Goal: Task Accomplishment & Management: Book appointment/travel/reservation

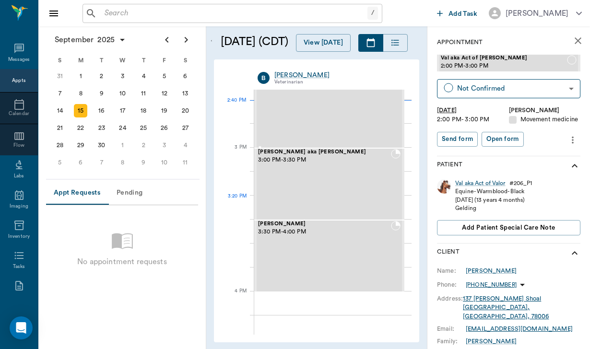
scroll to position [953, 0]
click at [14, 54] on icon at bounding box center [19, 49] width 12 height 12
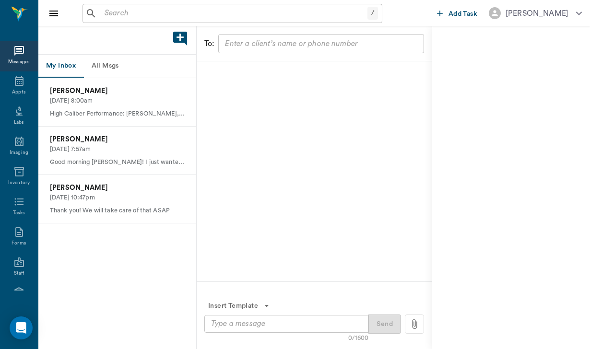
click at [108, 62] on button "All Msgs" at bounding box center [104, 66] width 43 height 23
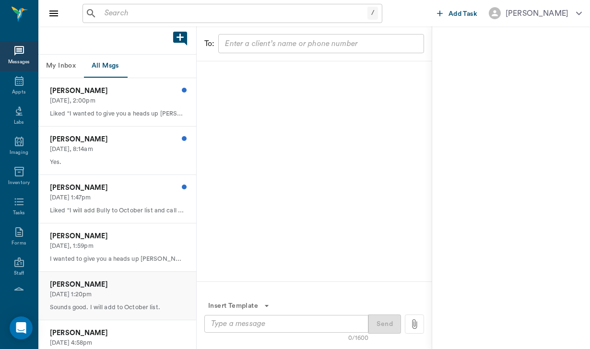
click at [108, 276] on div "[PERSON_NAME] [DATE] 1:20pm Sounds good. I will add to October list." at bounding box center [117, 296] width 158 height 48
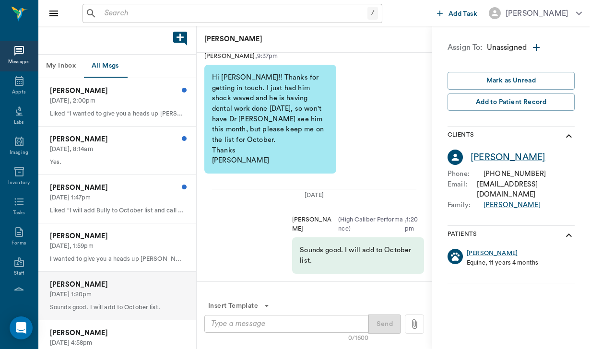
click at [507, 156] on div "[PERSON_NAME]" at bounding box center [508, 158] width 75 height 14
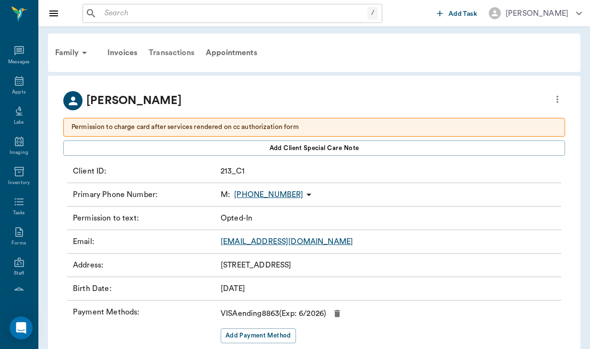
click at [158, 53] on div "Transactions" at bounding box center [171, 52] width 57 height 23
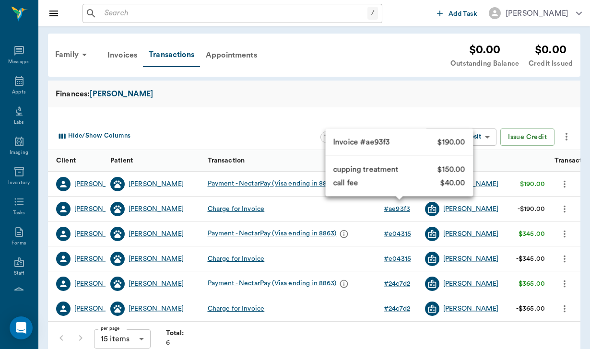
click at [393, 212] on div "# ae93f3" at bounding box center [397, 209] width 26 height 10
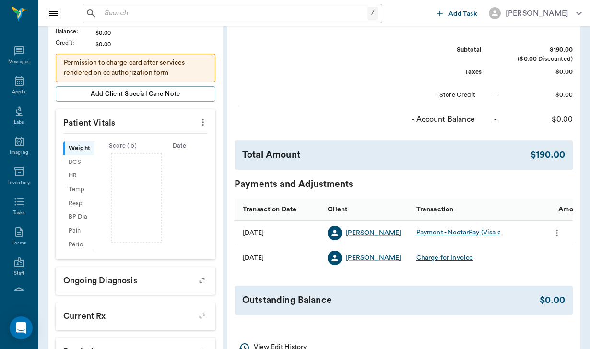
scroll to position [246, 0]
click at [346, 228] on div "[PERSON_NAME]" at bounding box center [373, 233] width 55 height 10
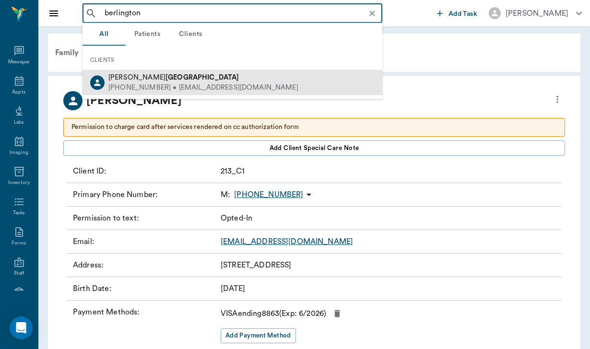
click at [128, 83] on div "[PHONE_NUMBER] • [EMAIL_ADDRESS][DOMAIN_NAME]" at bounding box center [203, 87] width 190 height 10
type input "berlington"
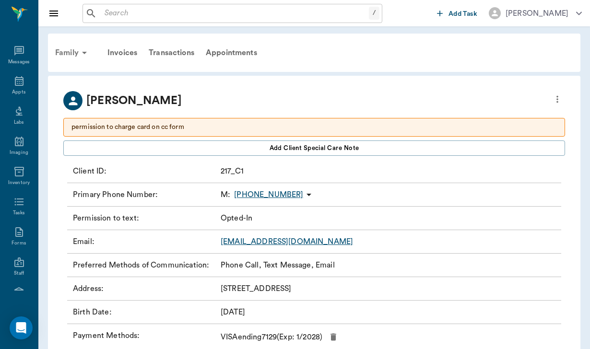
click at [71, 51] on div "Family" at bounding box center [72, 52] width 47 height 23
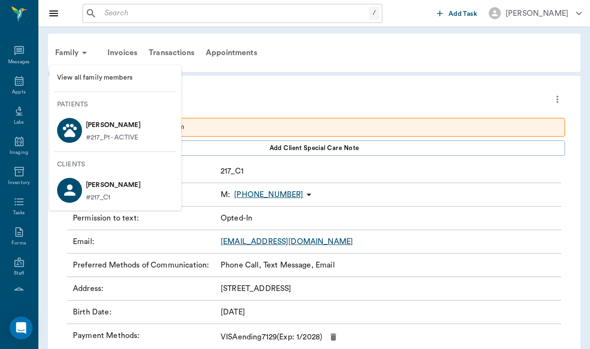
click at [141, 137] on div "#217_P1 - ACTIVE" at bounding box center [113, 138] width 55 height 10
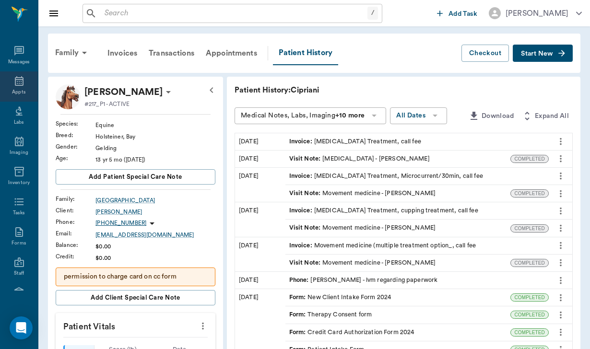
click at [24, 84] on icon at bounding box center [19, 81] width 12 height 12
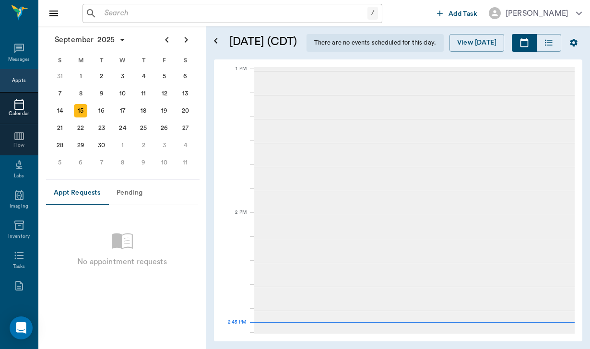
scroll to position [866, 0]
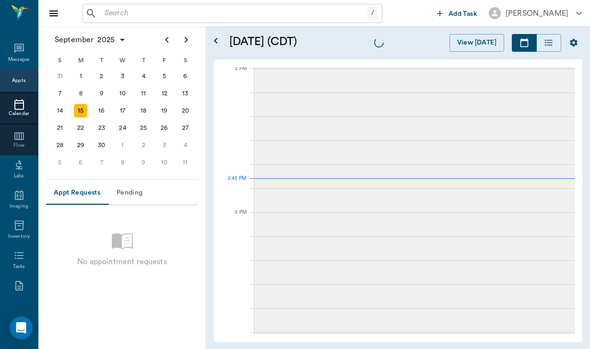
click at [24, 84] on div "Appts" at bounding box center [18, 80] width 13 height 7
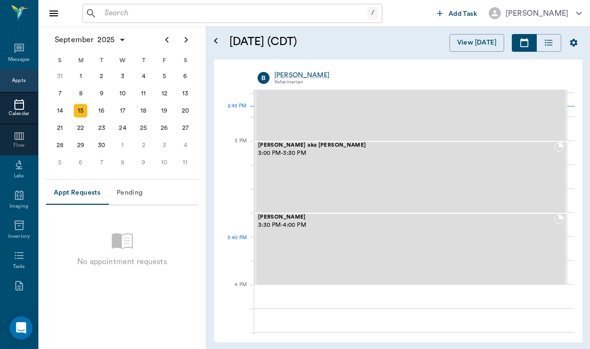
scroll to position [961, 0]
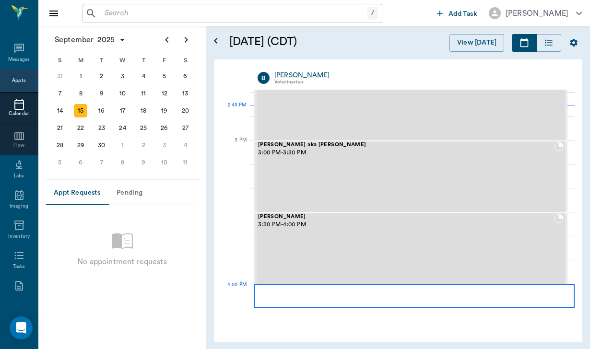
click at [304, 294] on div at bounding box center [414, 296] width 320 height 24
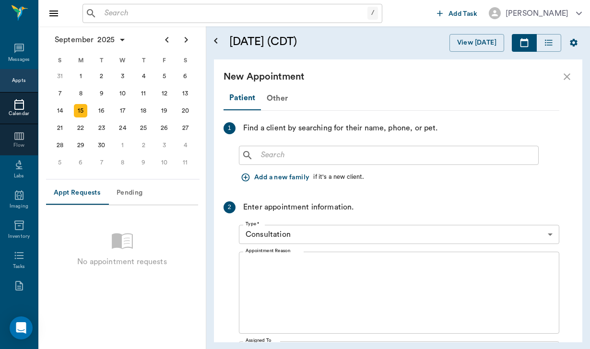
scroll to position [0, 0]
click at [282, 155] on input "text" at bounding box center [395, 155] width 277 height 13
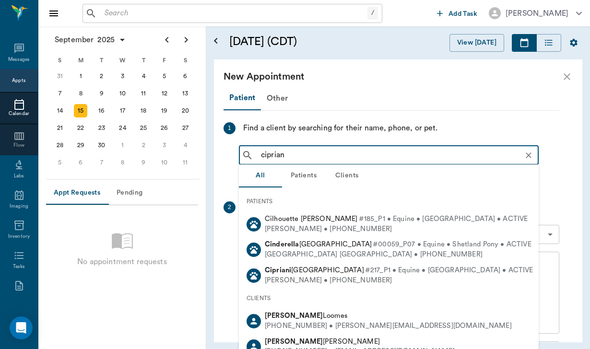
type input "cipriani"
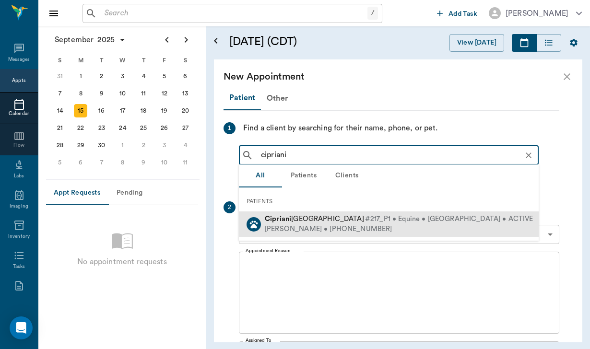
click at [317, 219] on span "[PERSON_NAME]" at bounding box center [314, 218] width 99 height 7
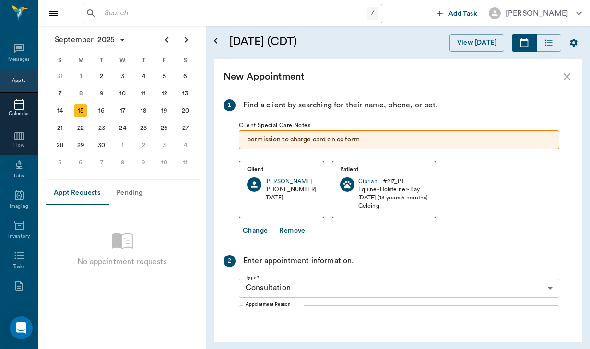
scroll to position [26, 0]
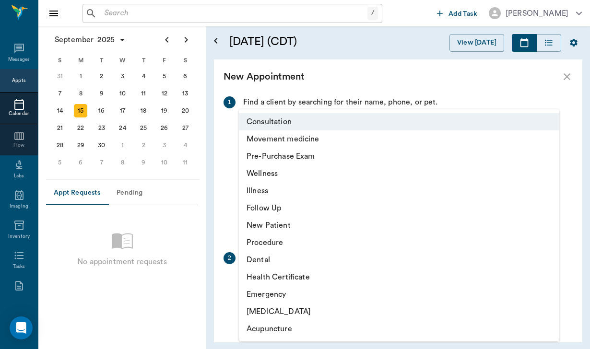
click at [294, 287] on body "/ ​ Add Task [PERSON_NAME] Nectar Messages Appts Calendar Flow Labs Imaging Inv…" at bounding box center [295, 174] width 590 height 349
click at [302, 140] on li "Movement medicine" at bounding box center [399, 138] width 320 height 17
type input "6656c4aef87a612ea34fb244"
type input "05:00 PM"
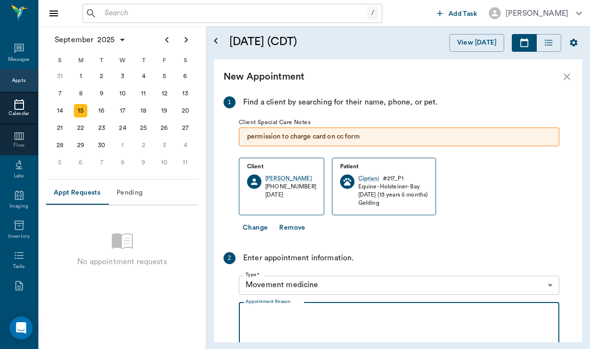
click at [265, 312] on textarea "Appointment Reason" at bounding box center [399, 343] width 307 height 66
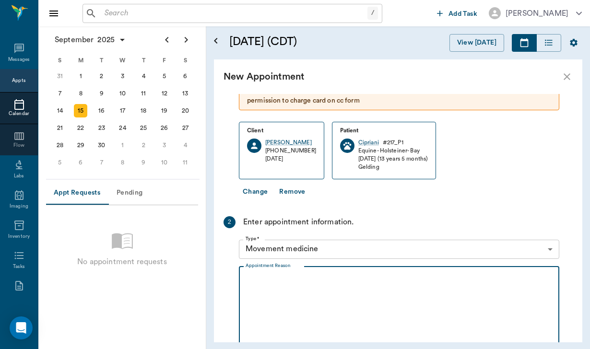
scroll to position [71, 0]
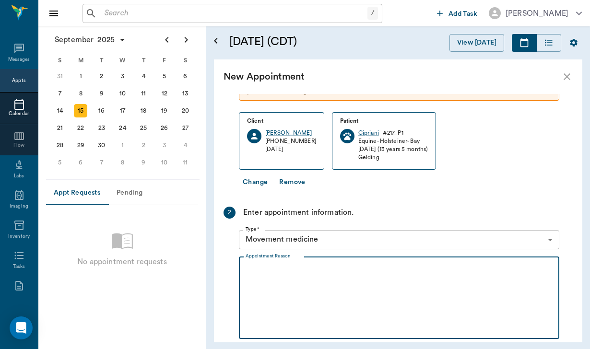
click at [277, 268] on textarea "Appointment Reason" at bounding box center [399, 298] width 307 height 66
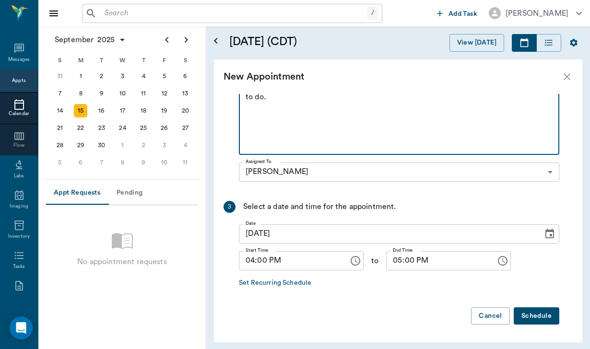
scroll to position [255, 0]
type textarea "[PERSON_NAME] has something she purchased that you are suppose to show her how …"
click at [538, 320] on button "Schedule" at bounding box center [537, 317] width 46 height 18
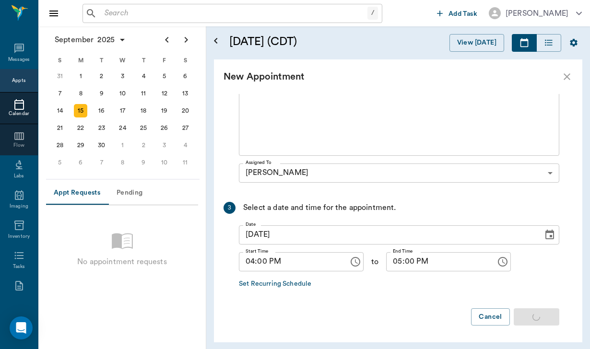
scroll to position [0, 0]
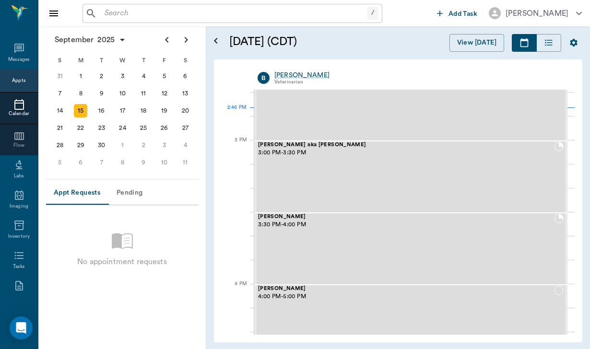
click at [141, 14] on input "text" at bounding box center [234, 13] width 267 height 13
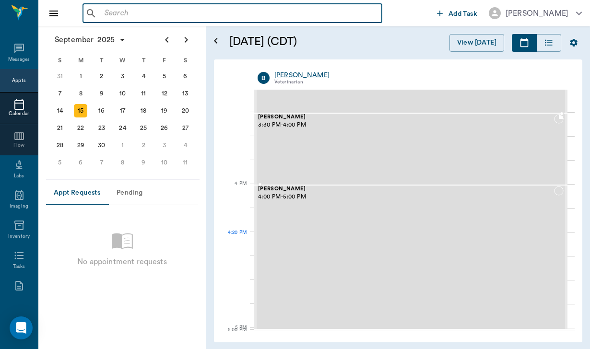
scroll to position [1060, 0]
